Goal: Task Accomplishment & Management: Complete application form

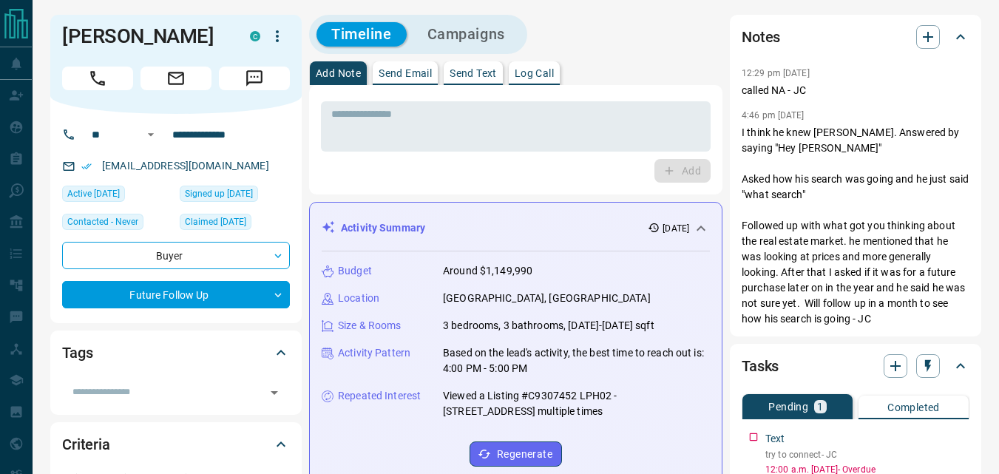
click at [456, 175] on div "Add" at bounding box center [516, 171] width 390 height 24
click at [268, 138] on input "**********" at bounding box center [223, 135] width 115 height 24
click at [380, 180] on div "Add" at bounding box center [516, 171] width 390 height 24
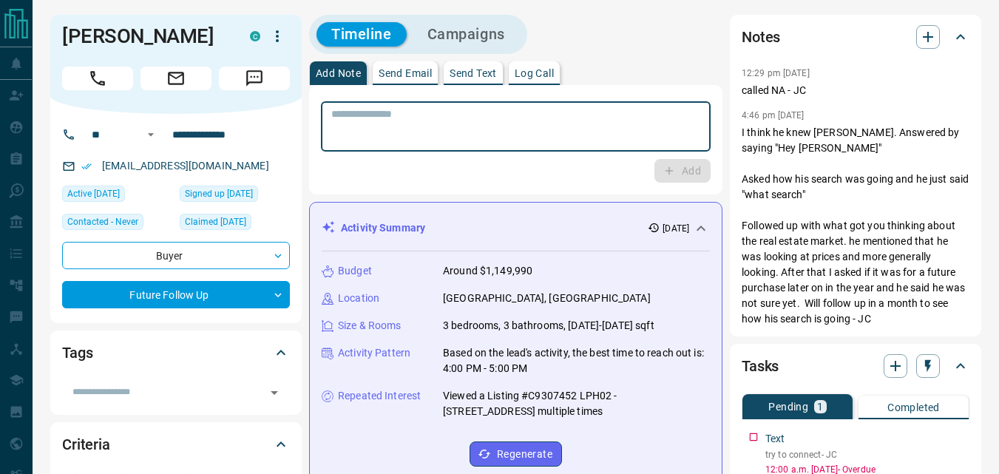
click at [391, 126] on textarea at bounding box center [515, 127] width 369 height 38
type textarea "**"
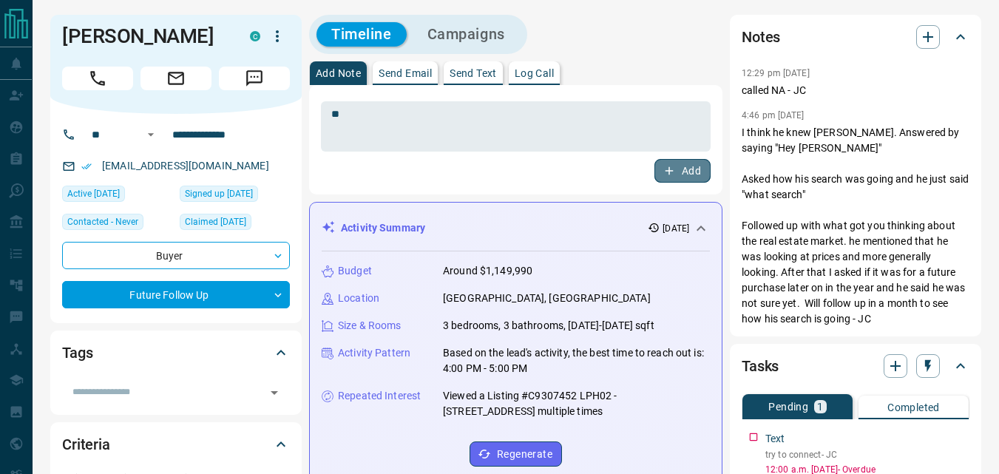
drag, startPoint x: 686, startPoint y: 165, endPoint x: 667, endPoint y: 160, distance: 19.9
click at [686, 165] on button "Add" at bounding box center [683, 171] width 56 height 24
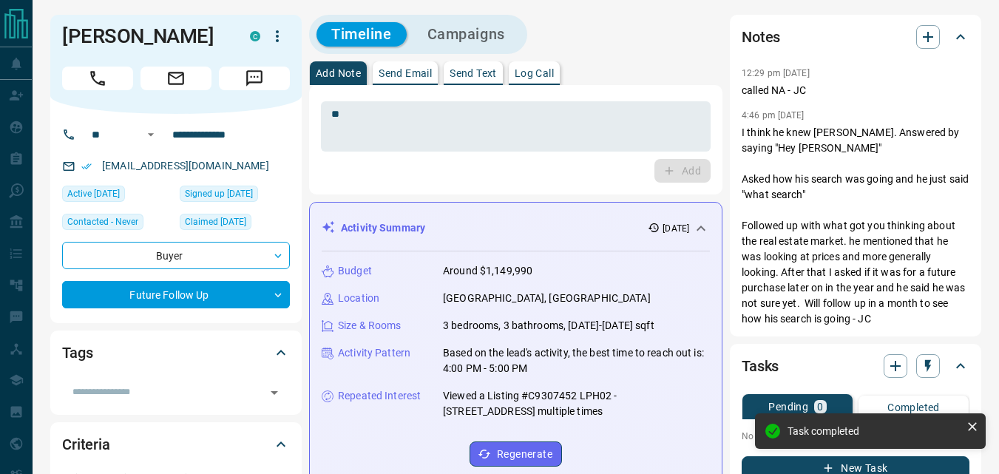
click at [487, 30] on button "Campaigns" at bounding box center [466, 34] width 107 height 24
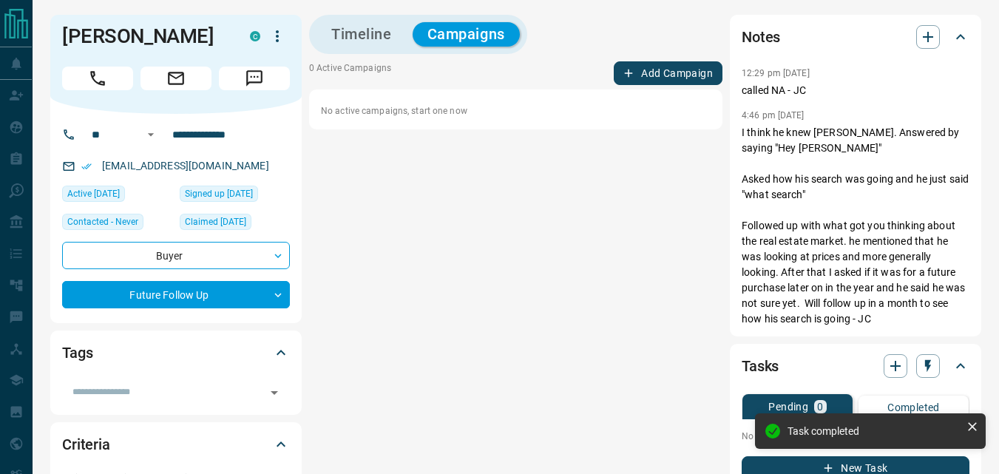
click at [648, 78] on button "Add Campaign" at bounding box center [668, 73] width 109 height 24
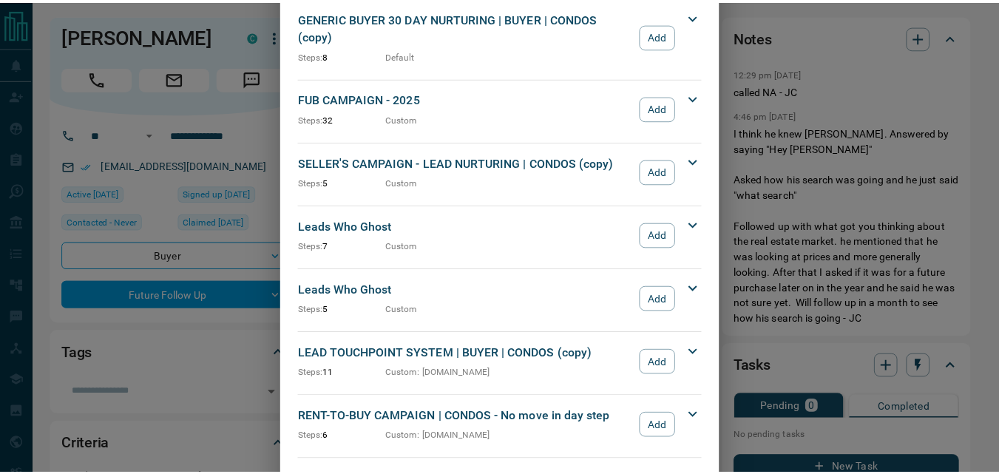
scroll to position [2046, 0]
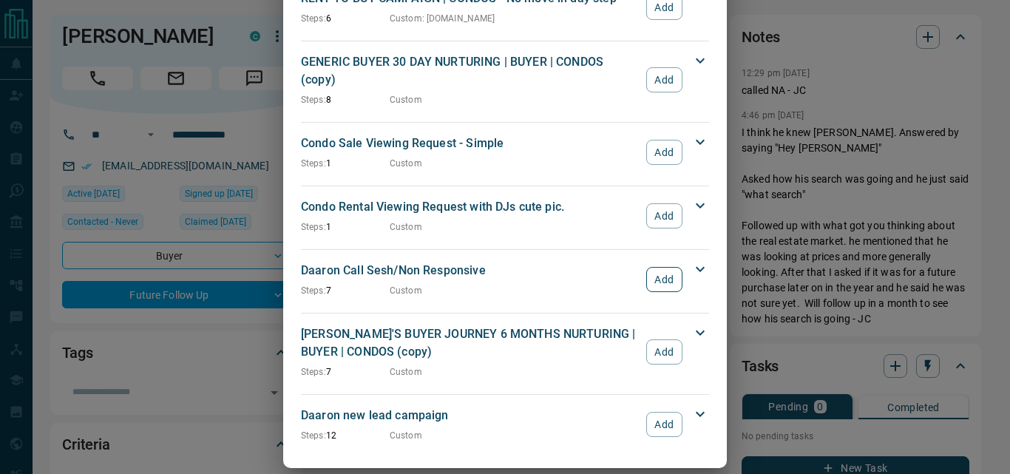
click at [652, 267] on button "Add" at bounding box center [664, 279] width 36 height 25
